Goal: Information Seeking & Learning: Learn about a topic

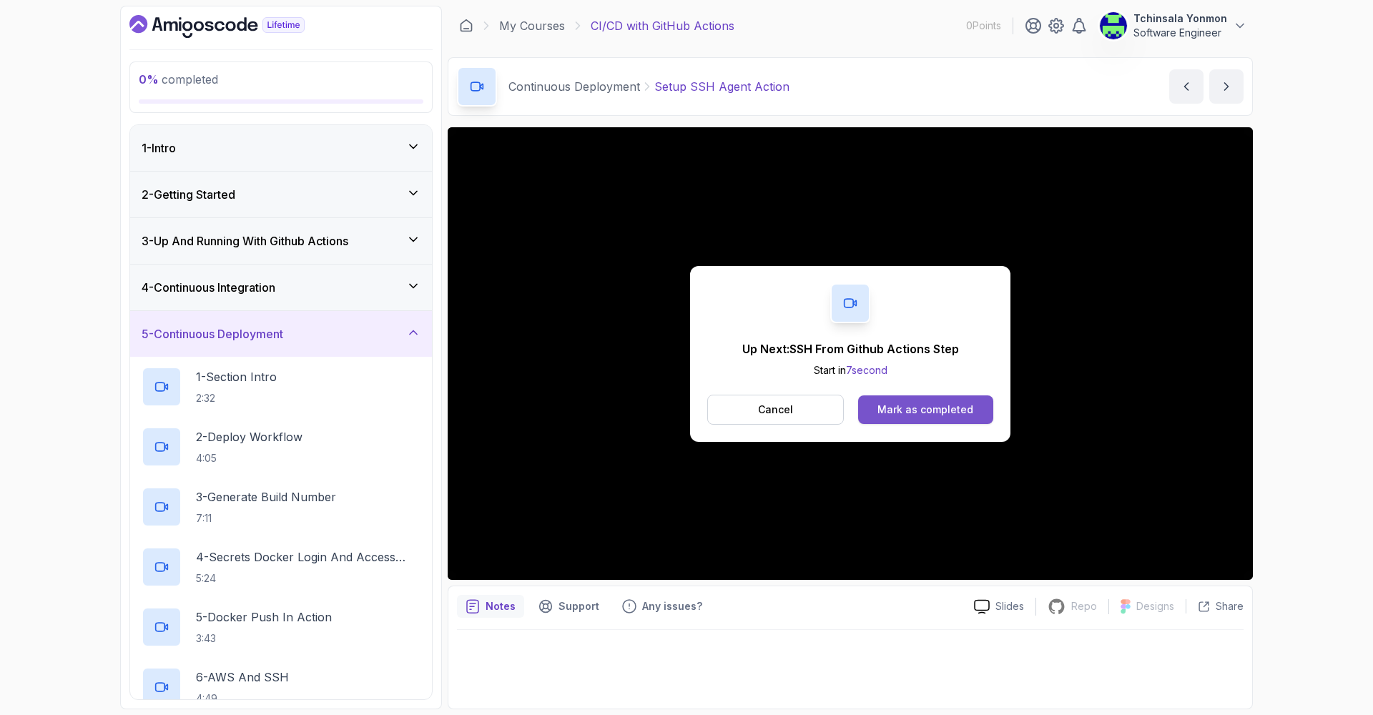
click at [958, 412] on div "Mark as completed" at bounding box center [925, 410] width 96 height 14
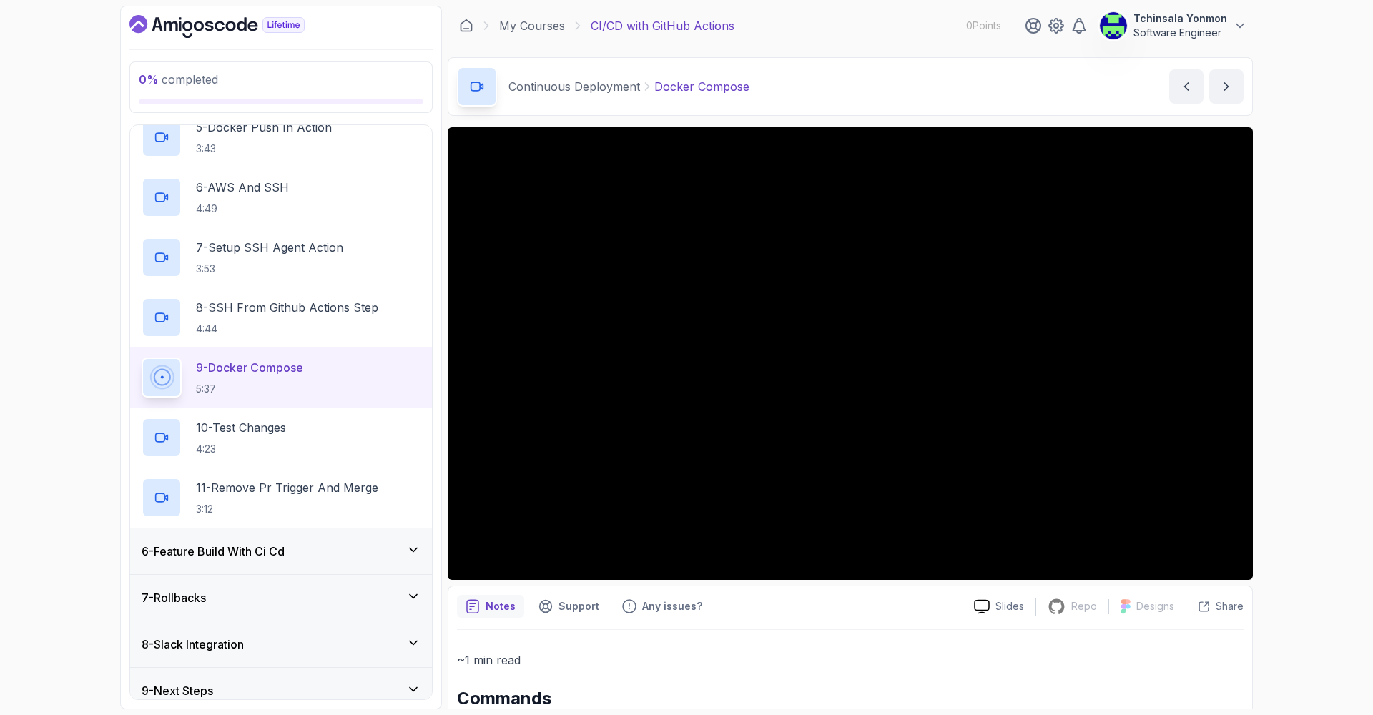
scroll to position [468, 0]
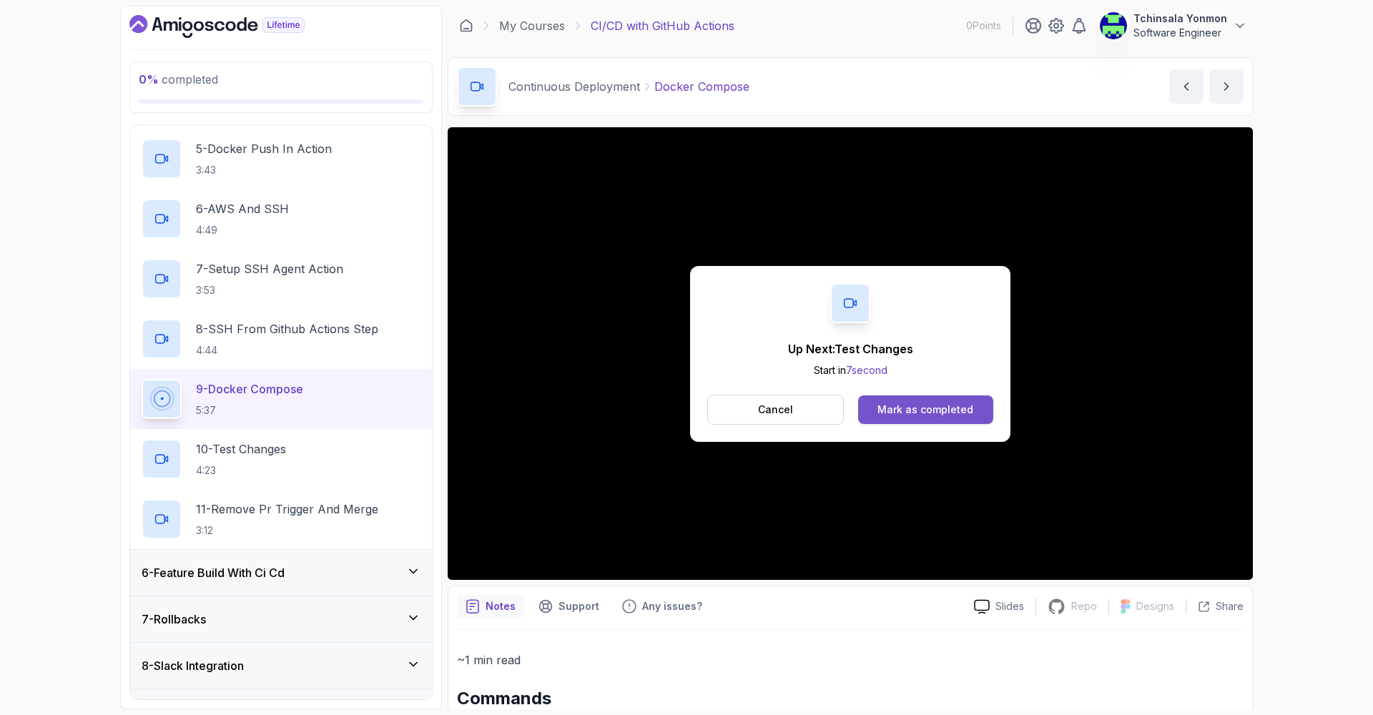
click at [898, 404] on div "Mark as completed" at bounding box center [925, 410] width 96 height 14
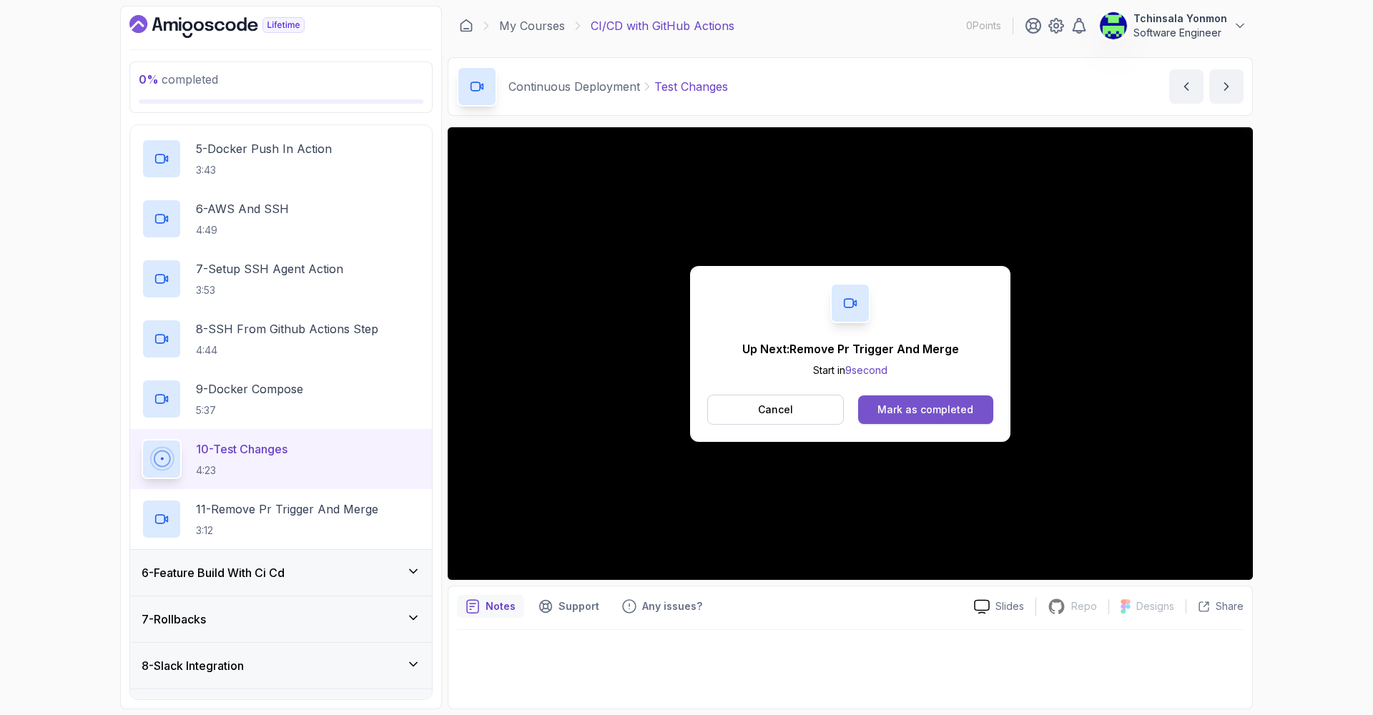
click at [939, 412] on div "Mark as completed" at bounding box center [925, 410] width 96 height 14
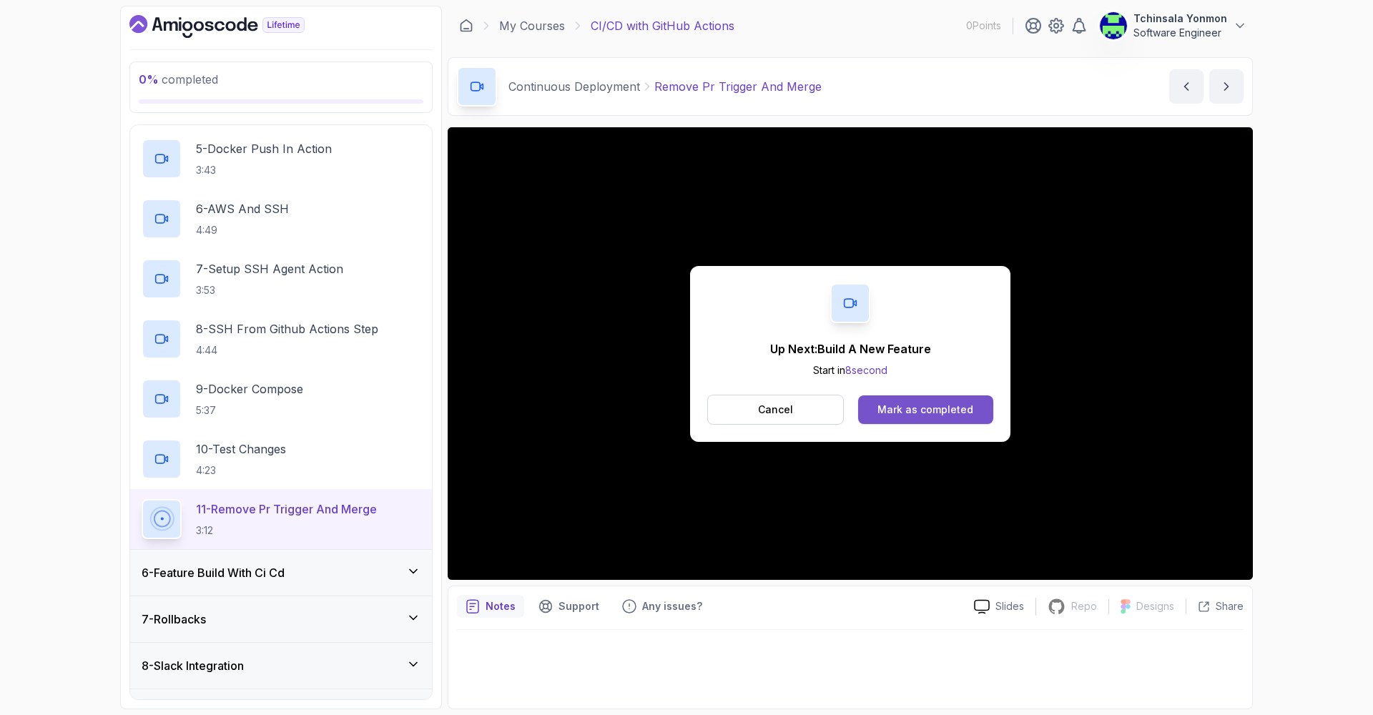
click at [965, 405] on div "Mark as completed" at bounding box center [925, 410] width 96 height 14
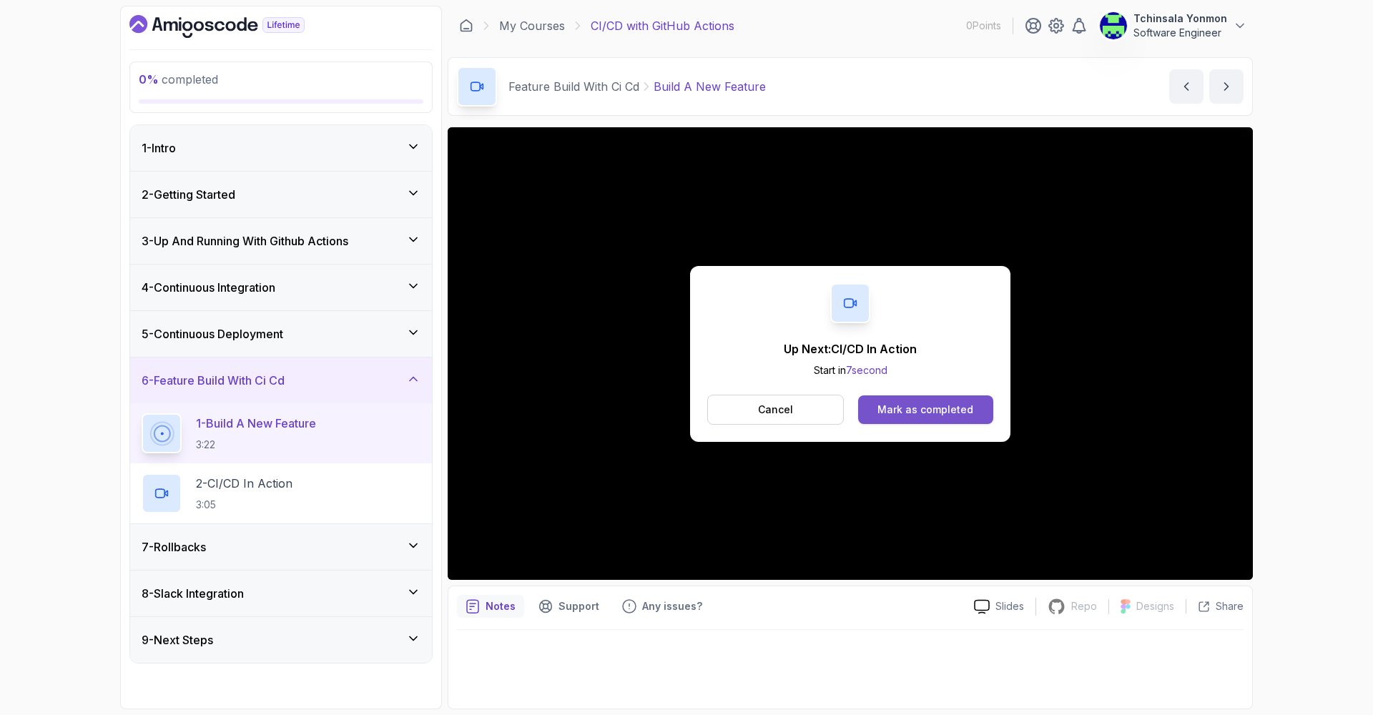
click at [933, 403] on div "Mark as completed" at bounding box center [925, 410] width 96 height 14
